Goal: Transaction & Acquisition: Book appointment/travel/reservation

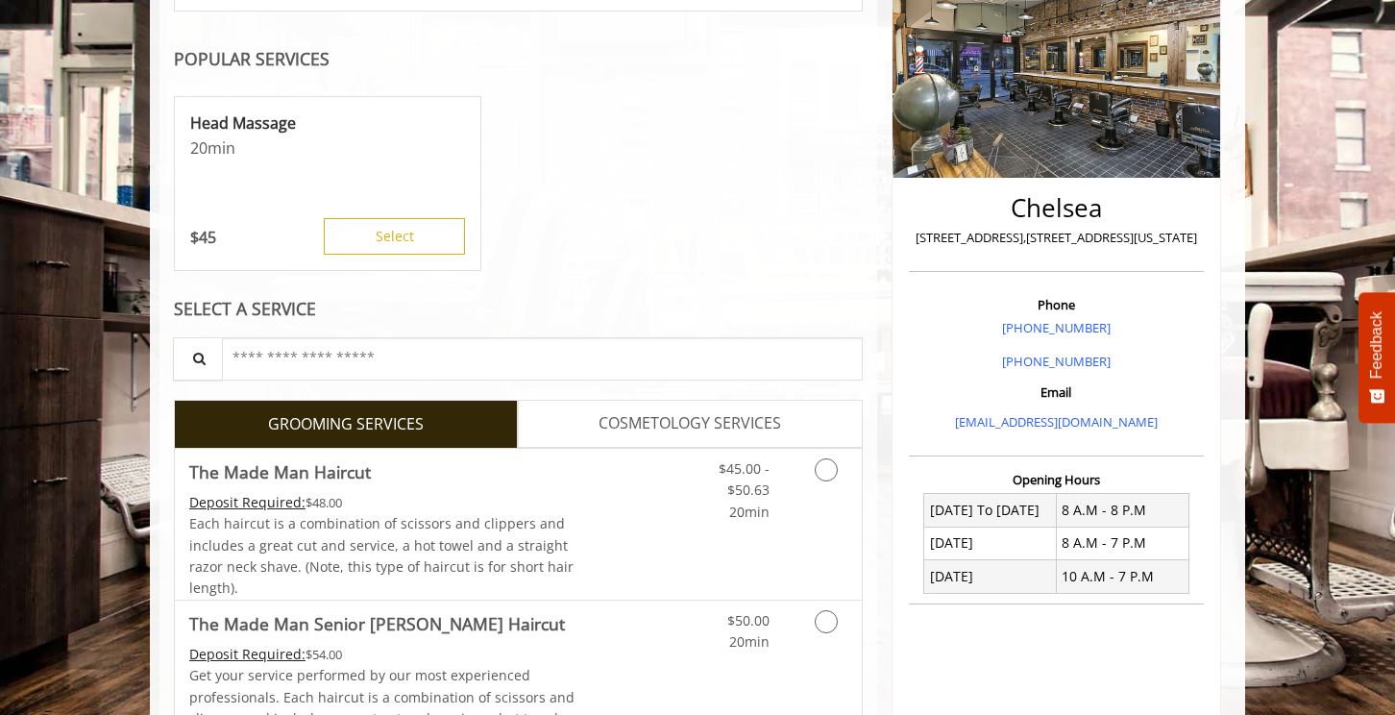
scroll to position [306, 0]
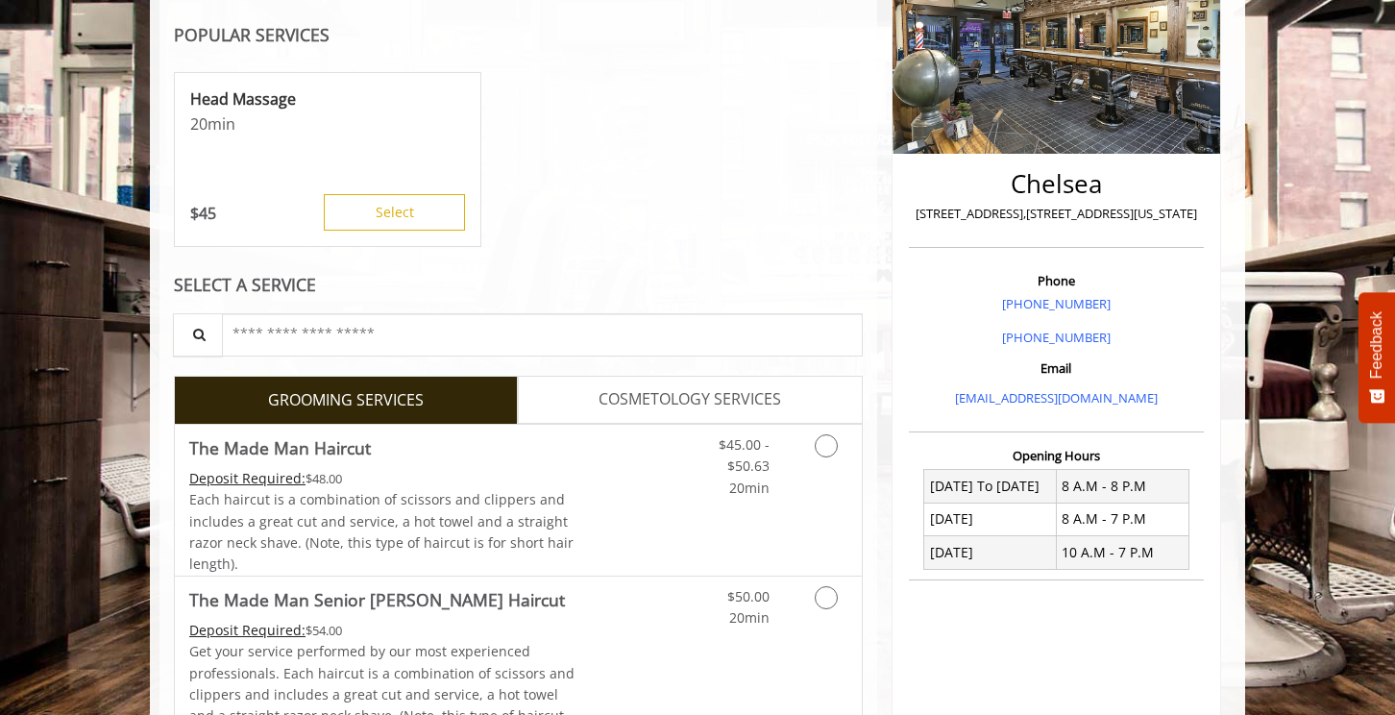
click at [671, 388] on span "COSMETOLOGY SERVICES" at bounding box center [690, 399] width 183 height 25
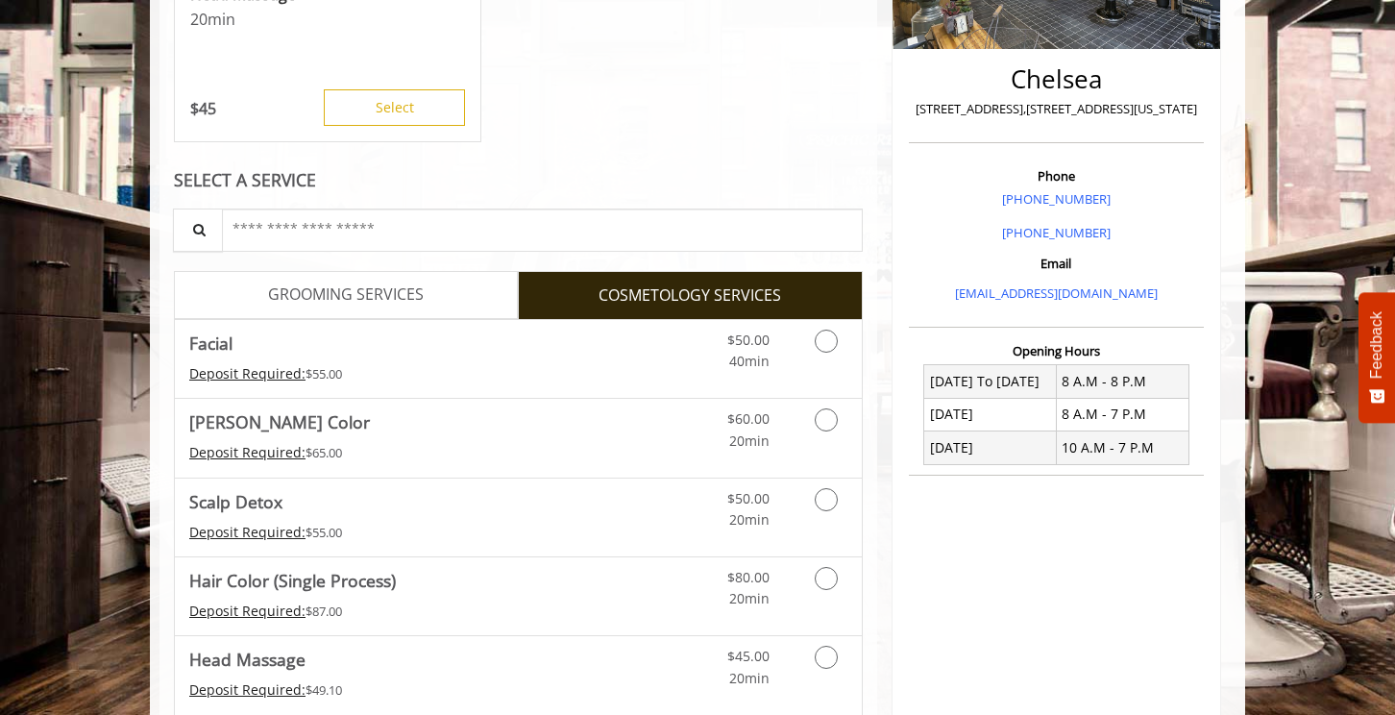
scroll to position [402, 0]
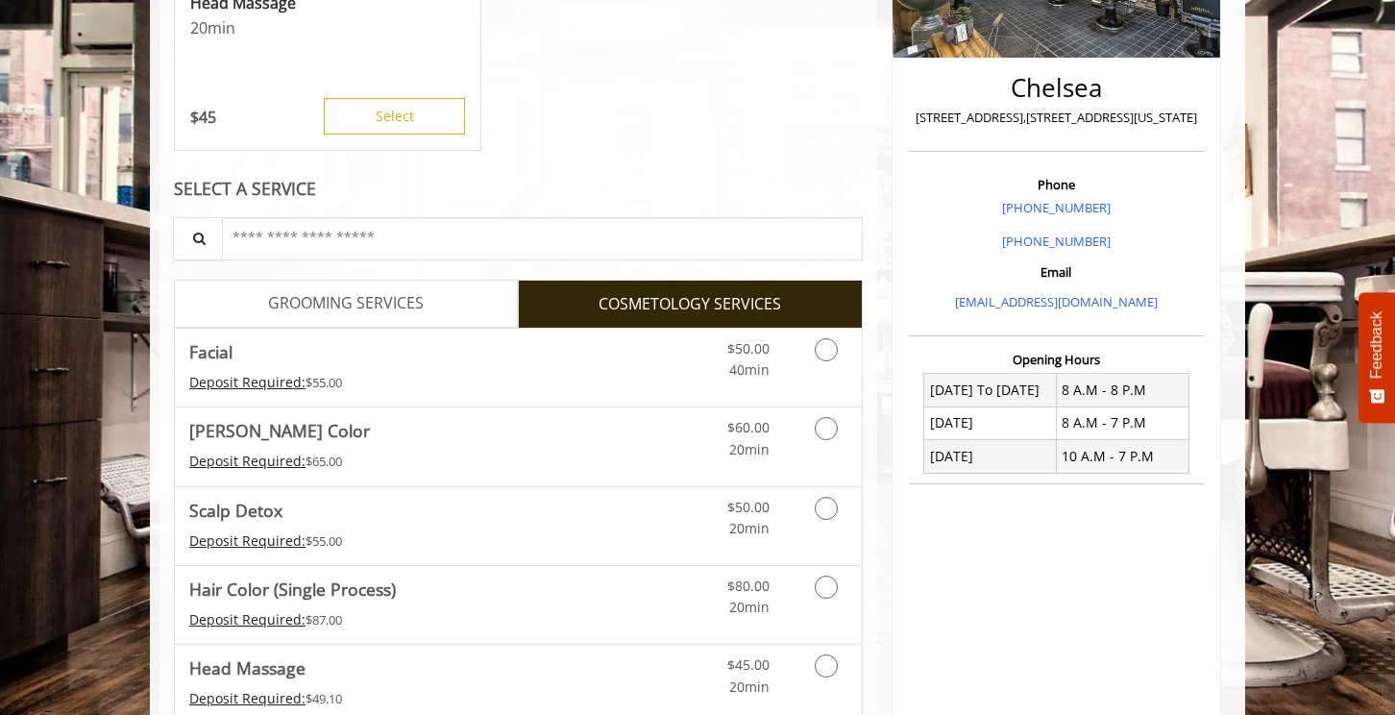
click at [379, 298] on span "GROOMING SERVICES" at bounding box center [346, 303] width 156 height 25
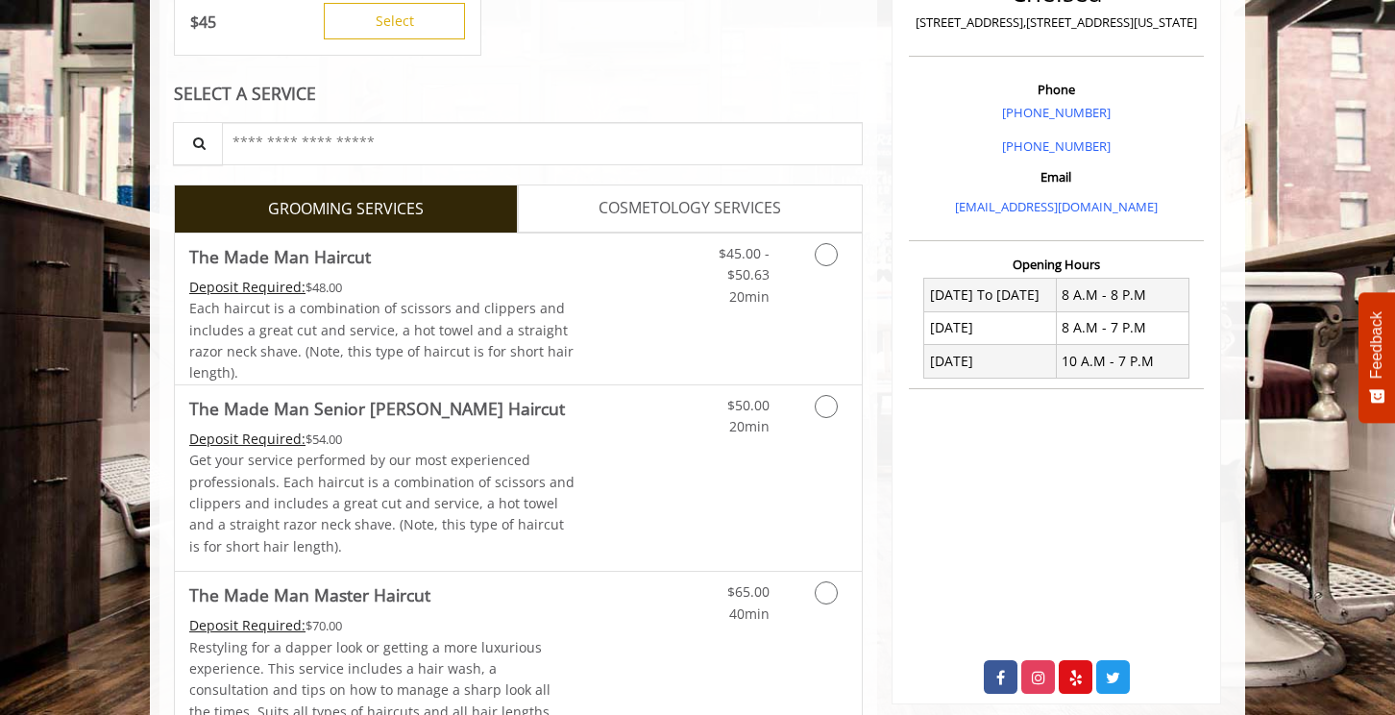
scroll to position [495, 0]
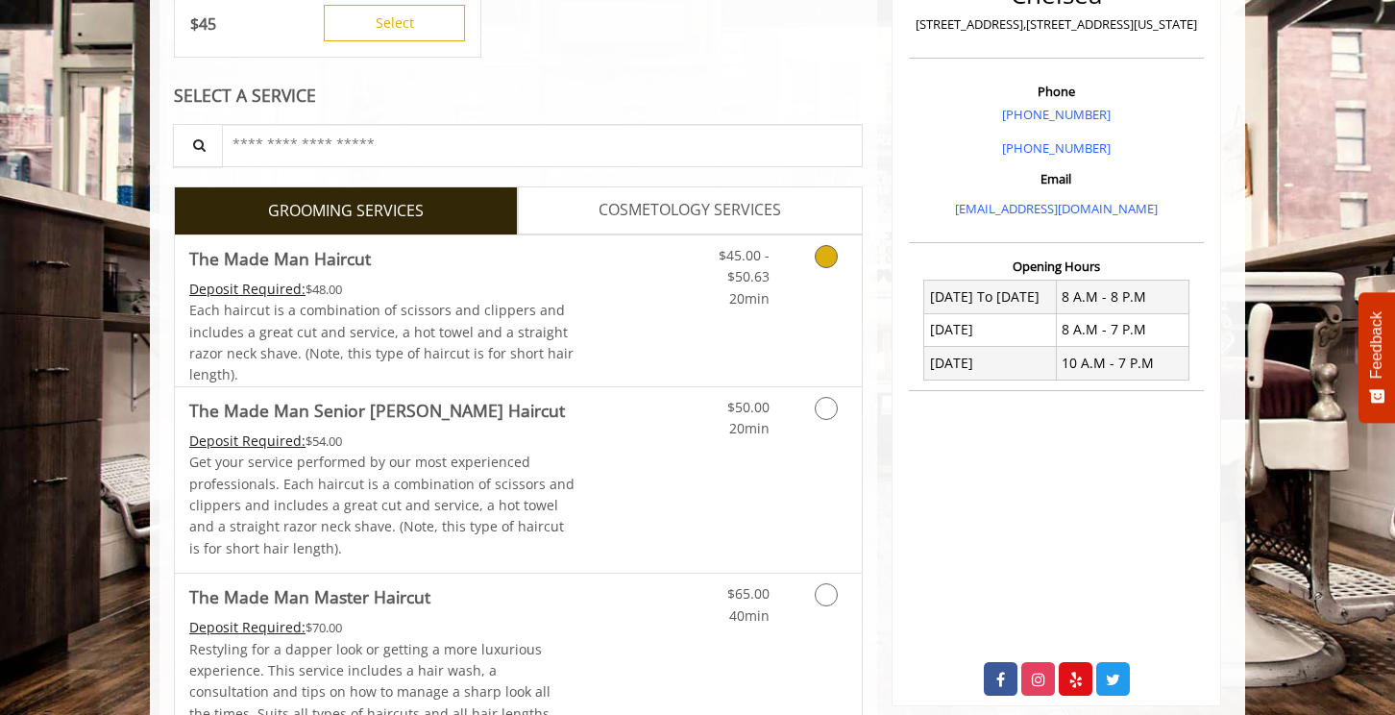
click at [828, 252] on icon "Grooming services" at bounding box center [826, 256] width 23 height 23
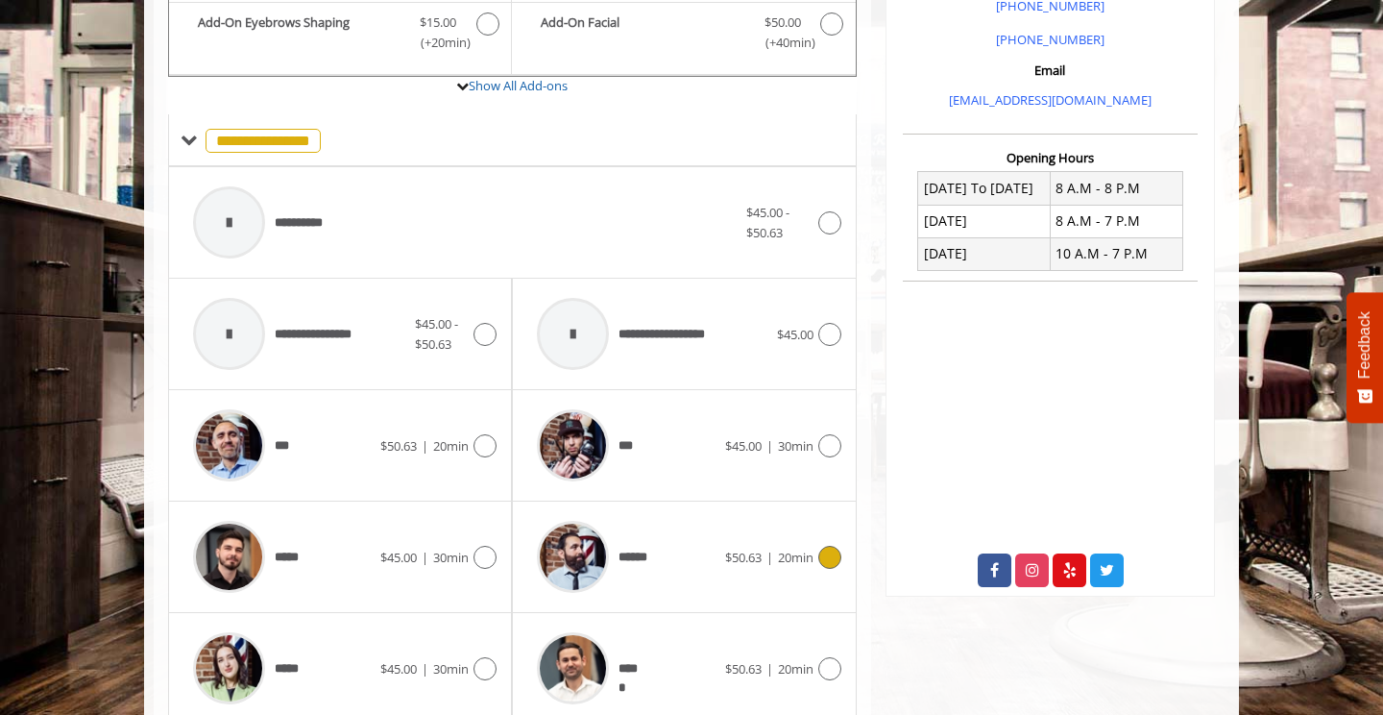
click at [687, 541] on div "******" at bounding box center [625, 556] width 197 height 91
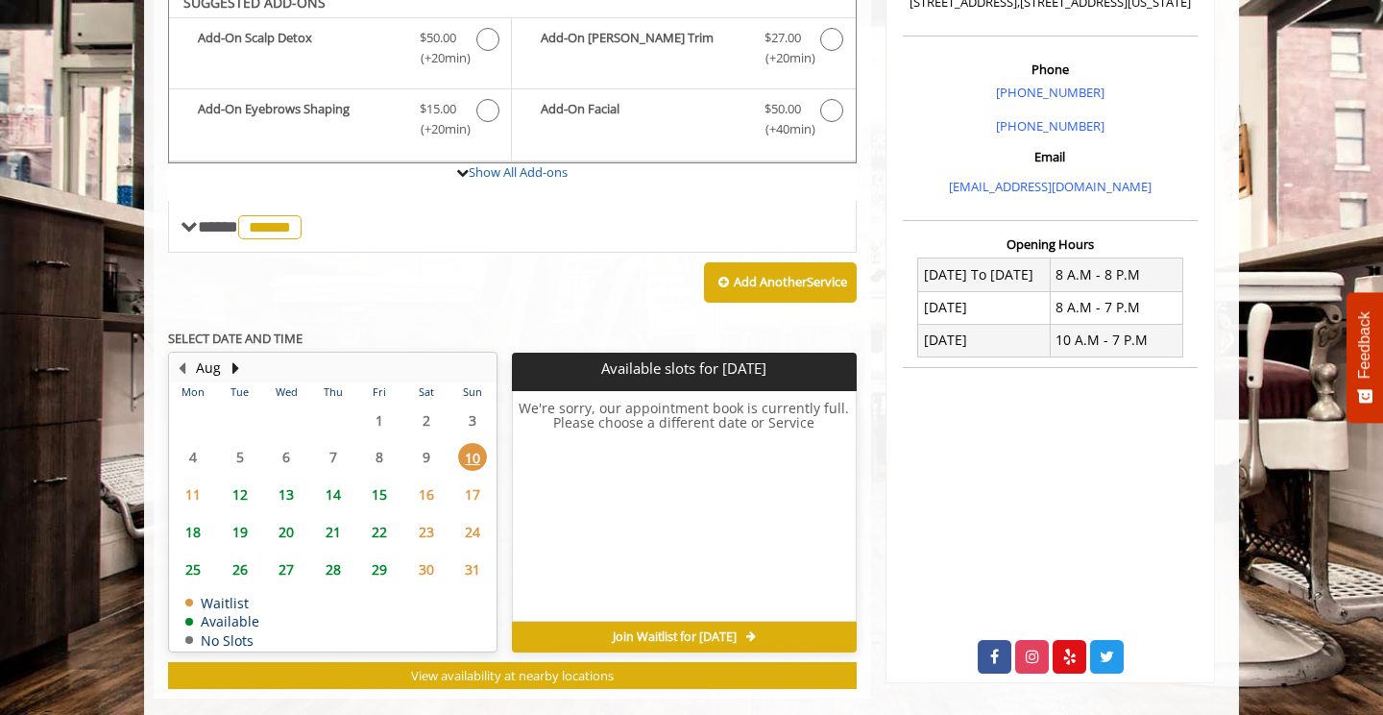
scroll to position [502, 0]
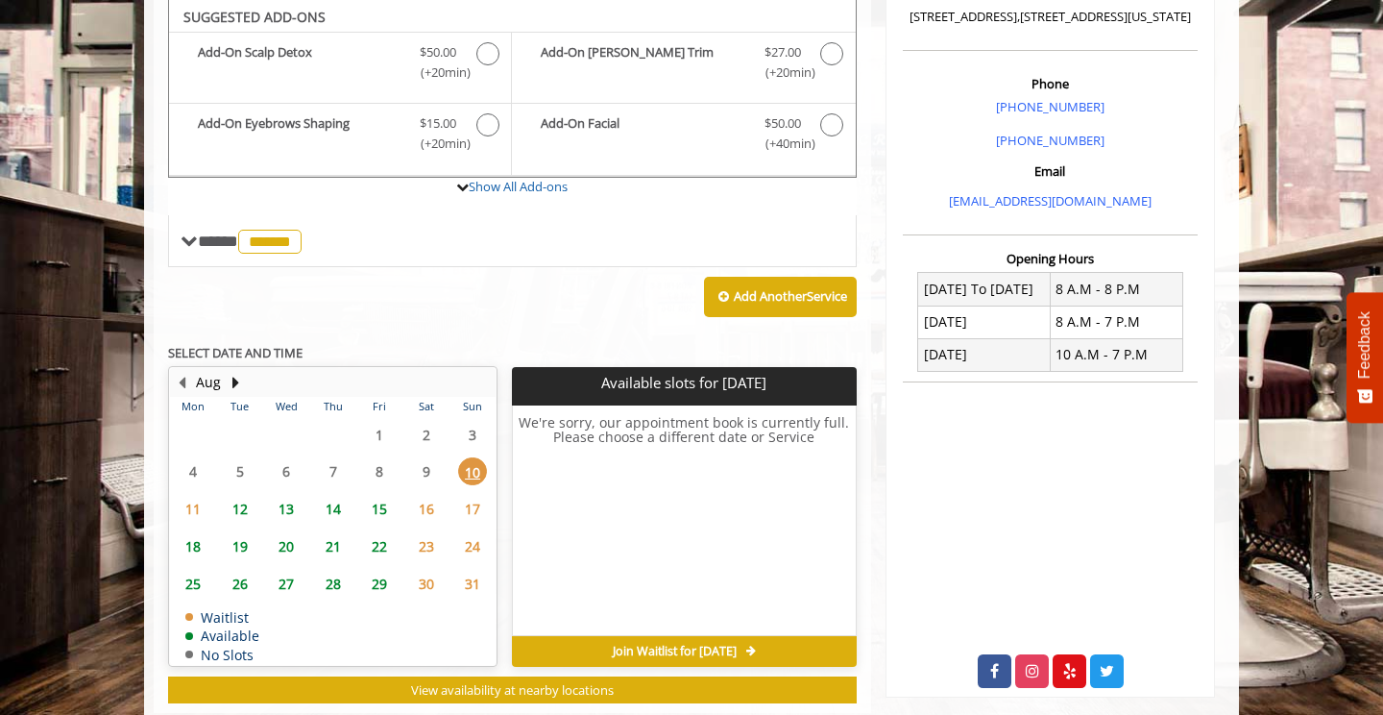
click at [190, 547] on span "18" at bounding box center [193, 546] width 29 height 28
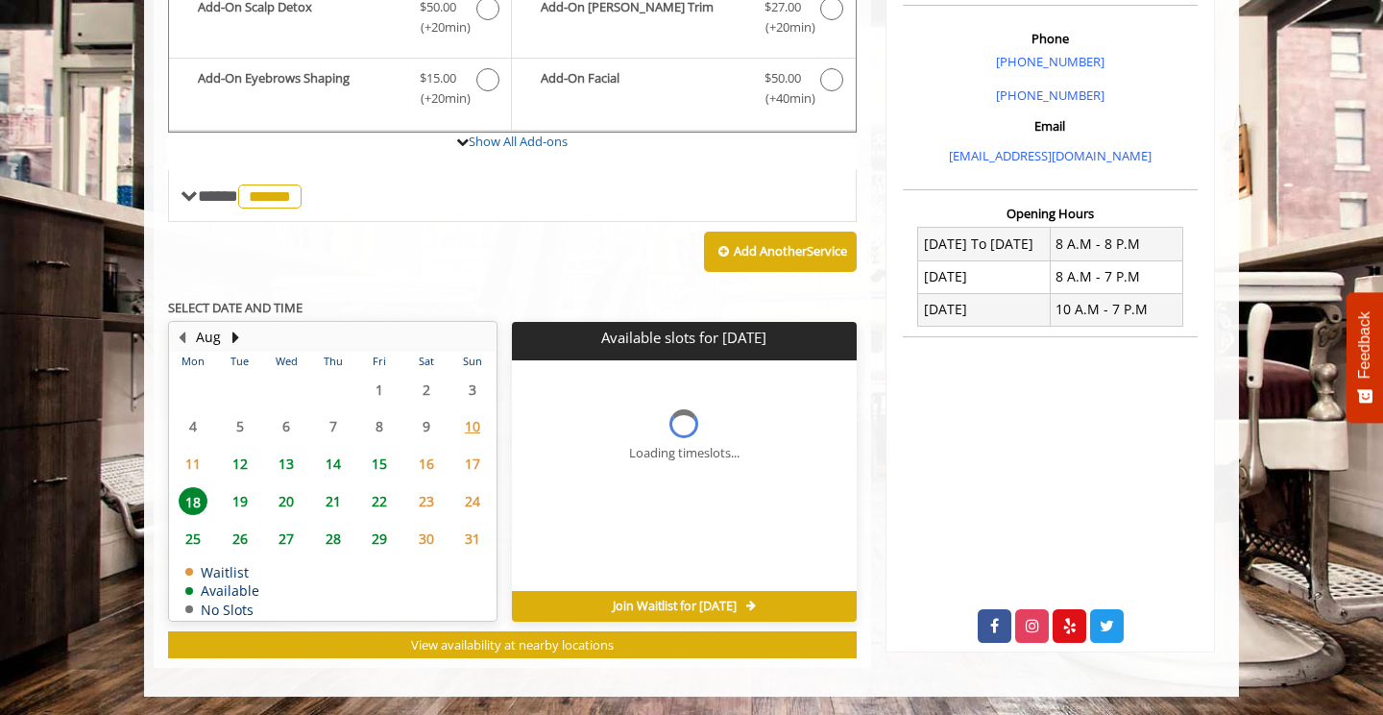
scroll to position [576, 0]
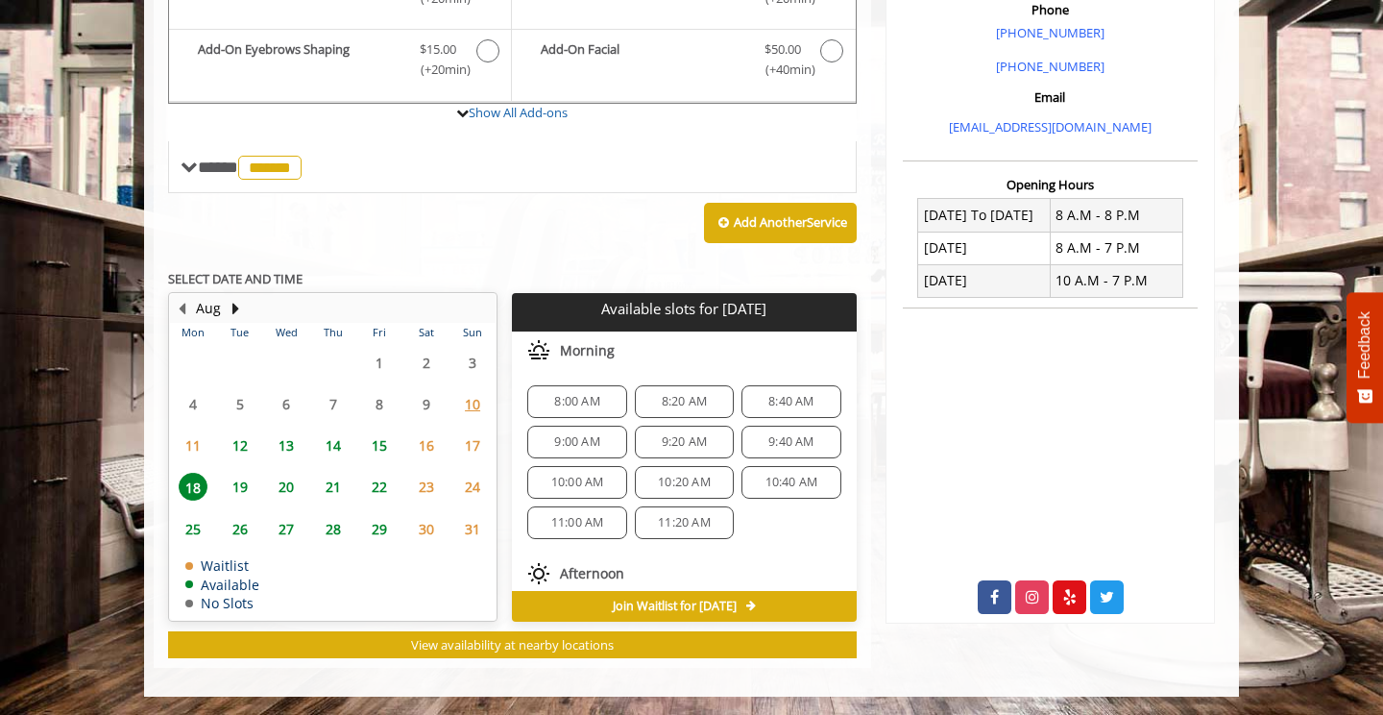
click at [332, 452] on span "14" at bounding box center [333, 445] width 29 height 28
click at [644, 436] on span "9:40 AM" at bounding box center [685, 441] width 82 height 15
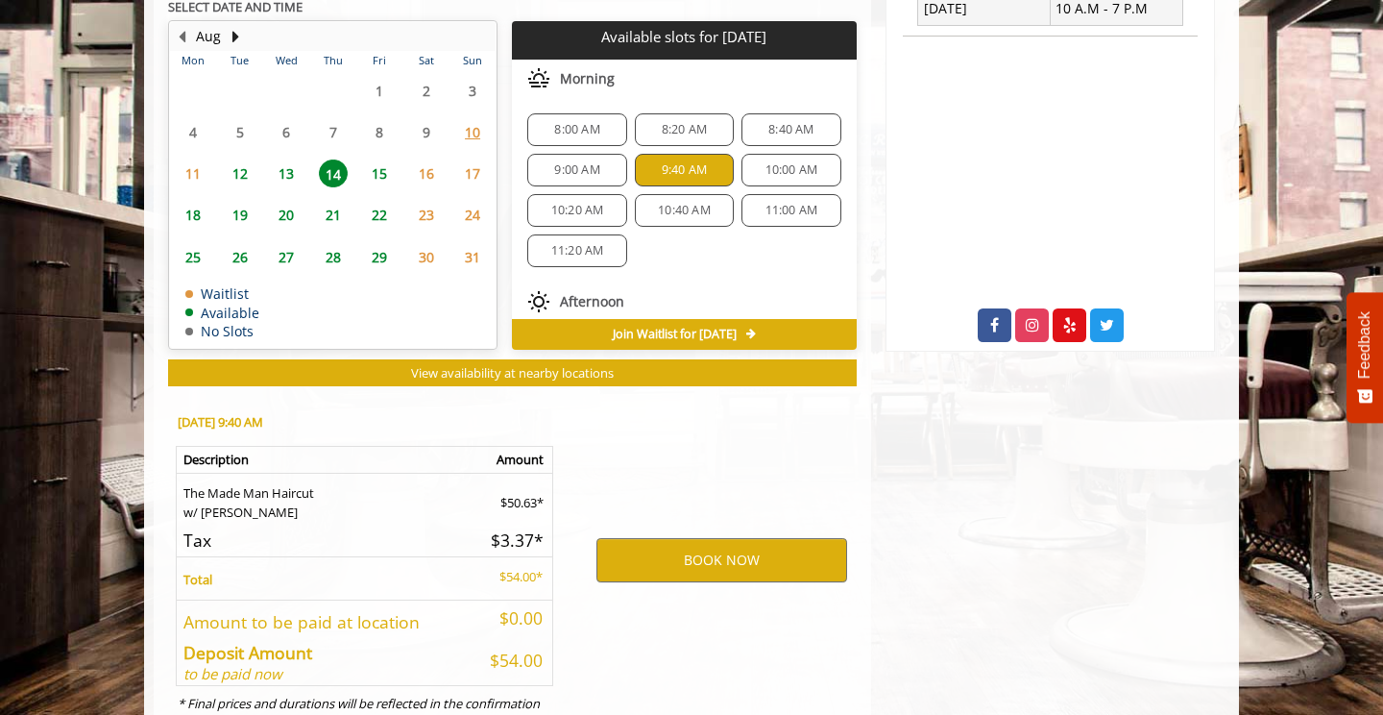
scroll to position [924, 0]
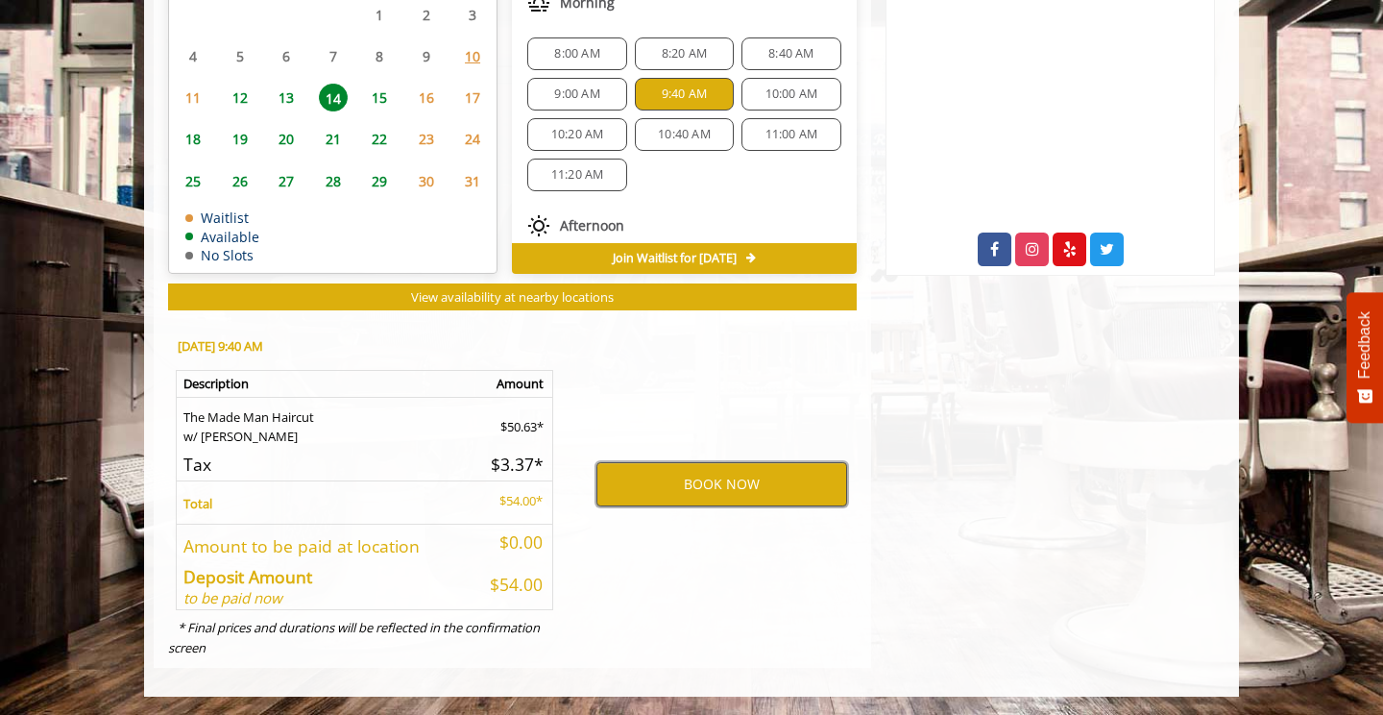
click at [667, 487] on button "BOOK NOW" at bounding box center [722, 484] width 251 height 44
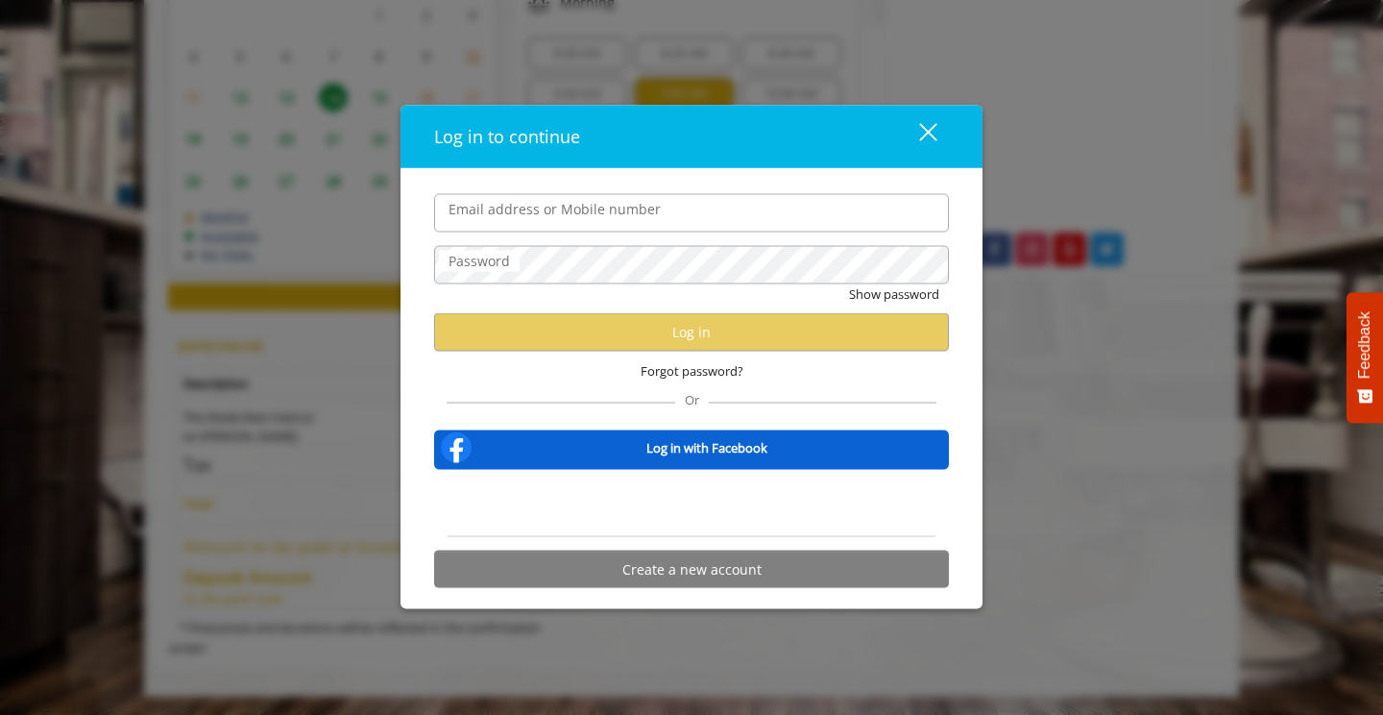
type input "**********"
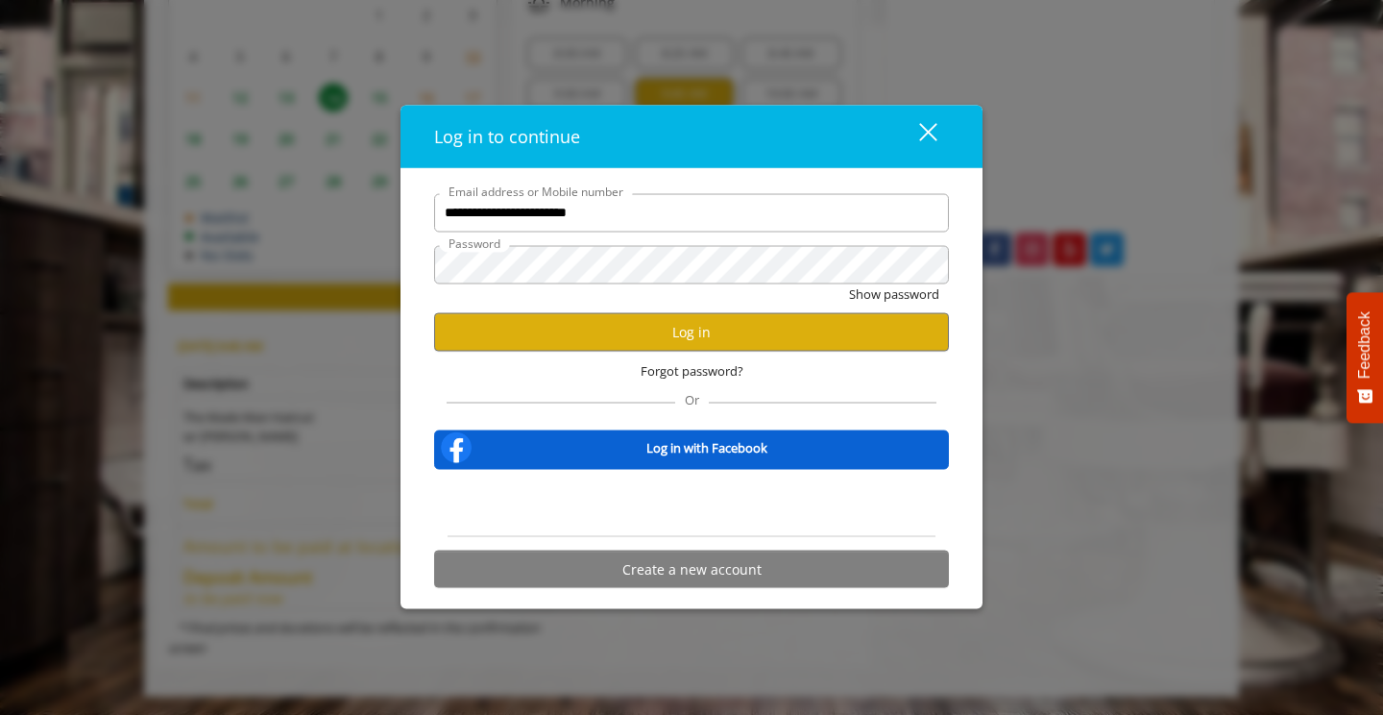
scroll to position [0, 0]
click at [622, 345] on button "Log in" at bounding box center [691, 331] width 515 height 37
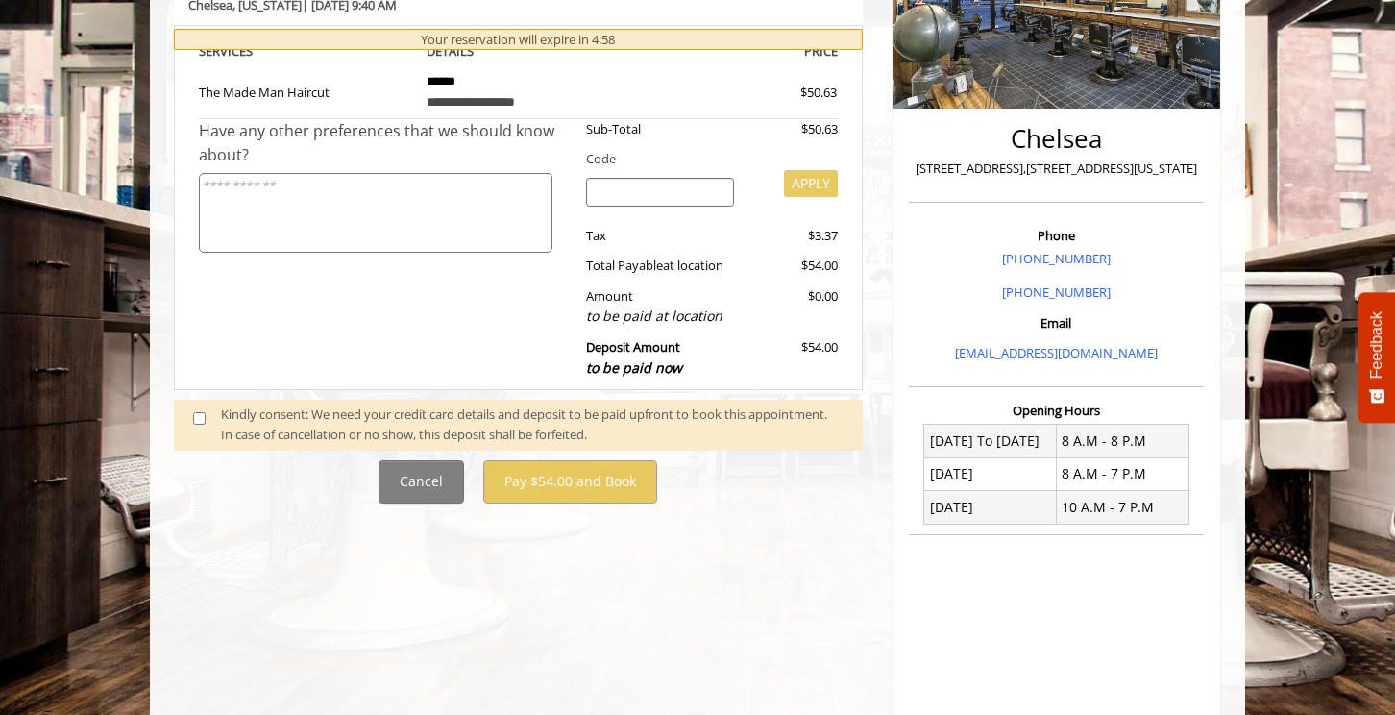
scroll to position [361, 0]
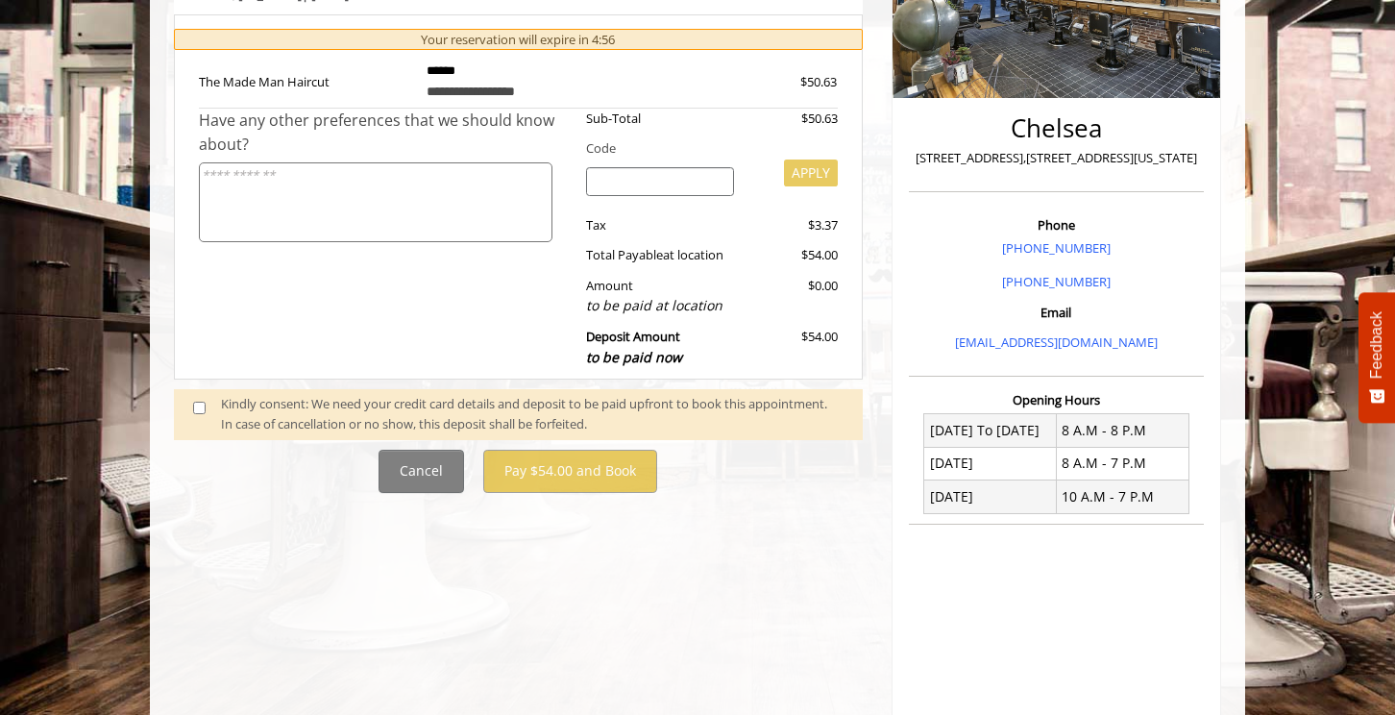
click at [280, 414] on div "Kindly consent: We need your credit card details and deposit to be paid upfront…" at bounding box center [532, 414] width 623 height 40
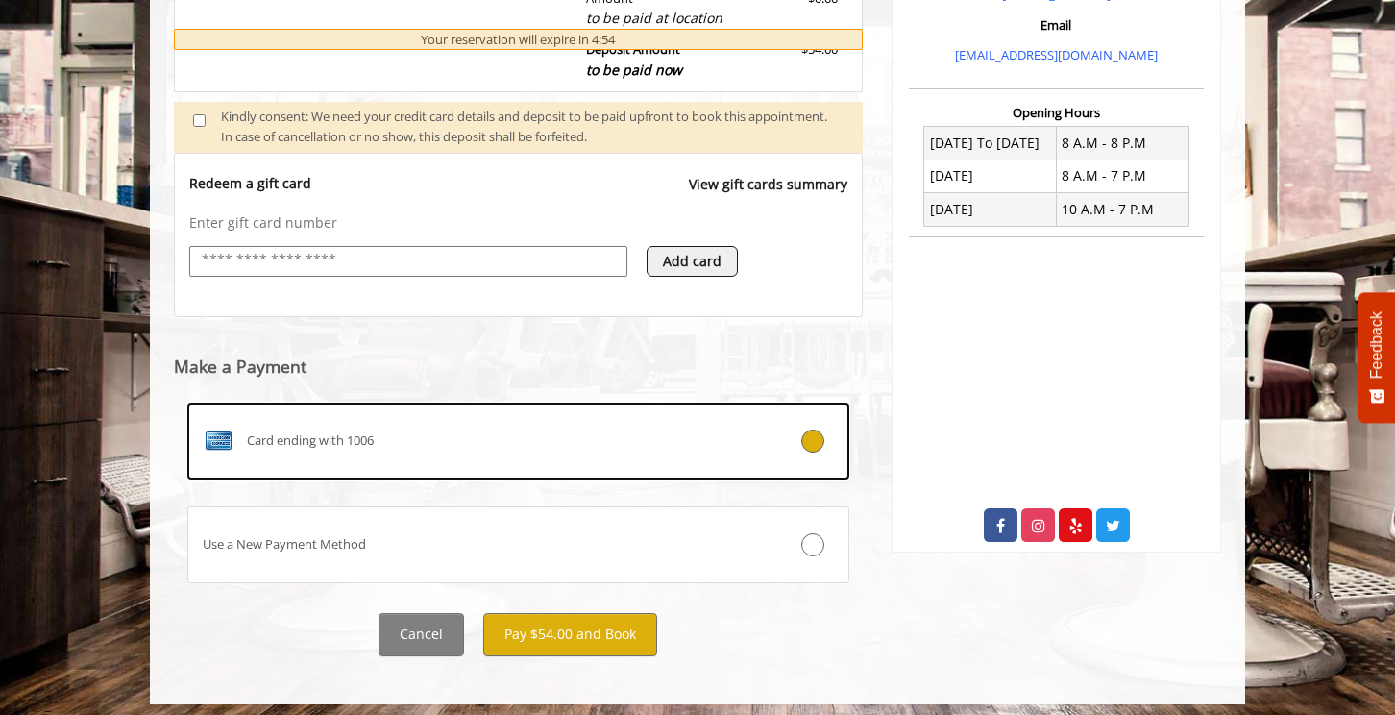
scroll to position [656, 0]
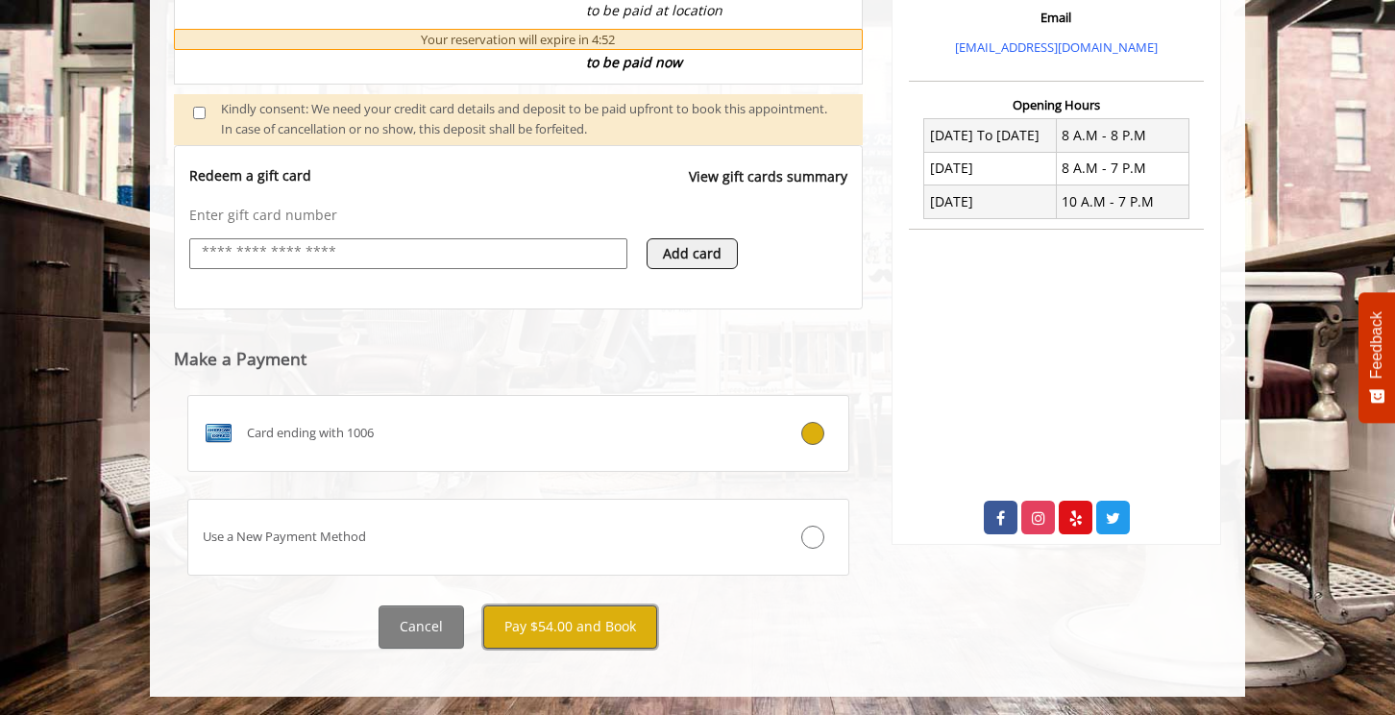
click at [554, 621] on button "Pay $54.00 and Book" at bounding box center [570, 626] width 174 height 43
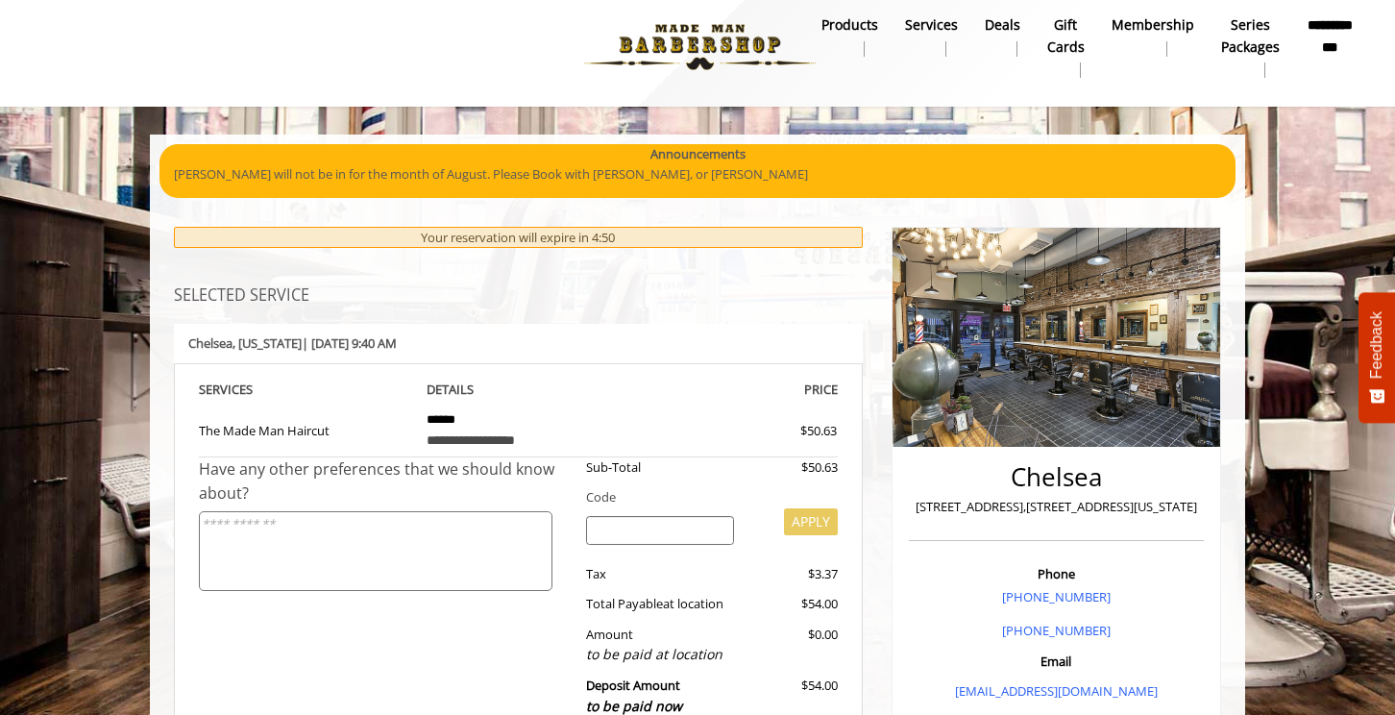
scroll to position [0, 0]
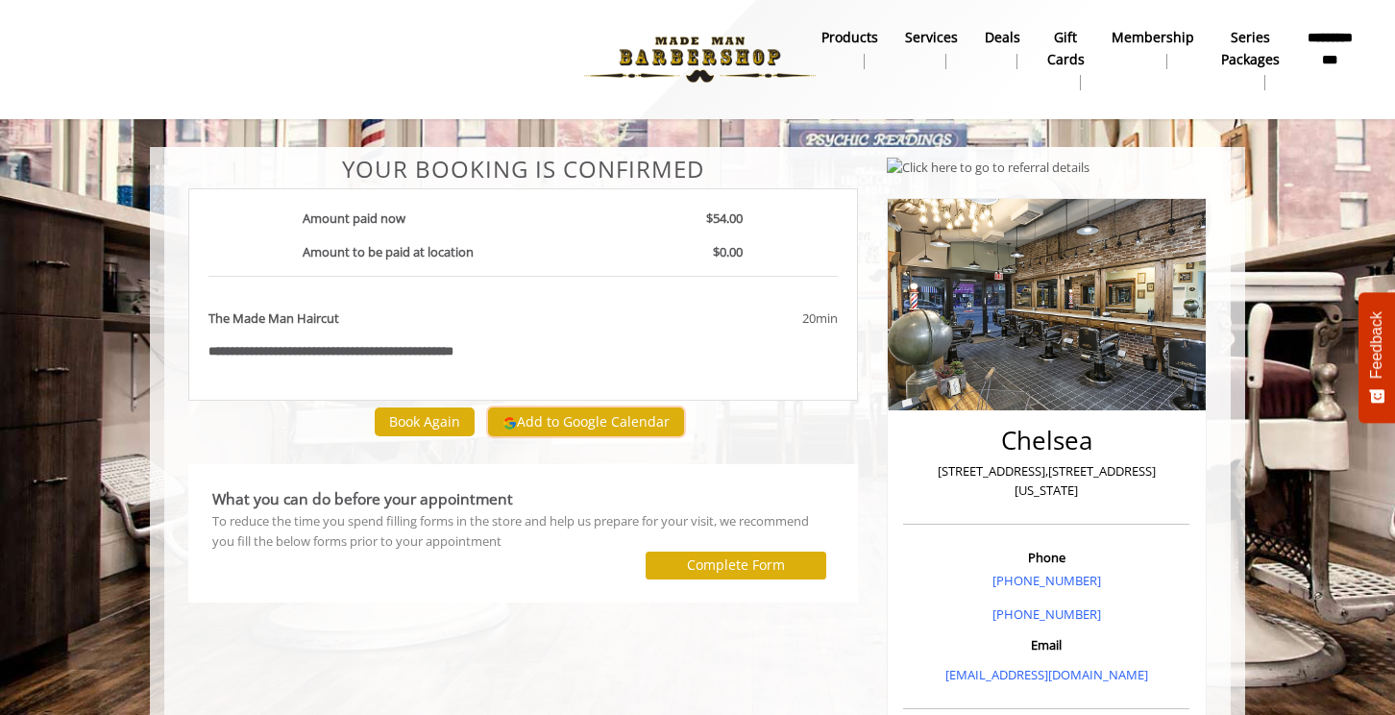
click at [580, 412] on button "Add to Google Calendar" at bounding box center [586, 421] width 196 height 29
